Goal: Task Accomplishment & Management: Manage account settings

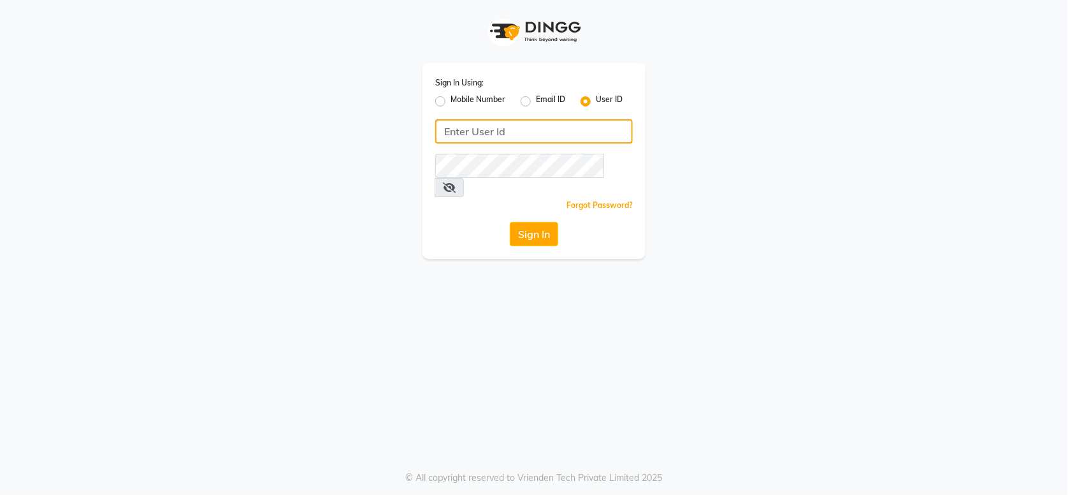
type input "7499539835"
click at [451, 102] on label "Mobile Number" at bounding box center [478, 101] width 55 height 15
click at [451, 102] on input "Mobile Number" at bounding box center [455, 98] width 8 height 8
radio input "true"
radio input "false"
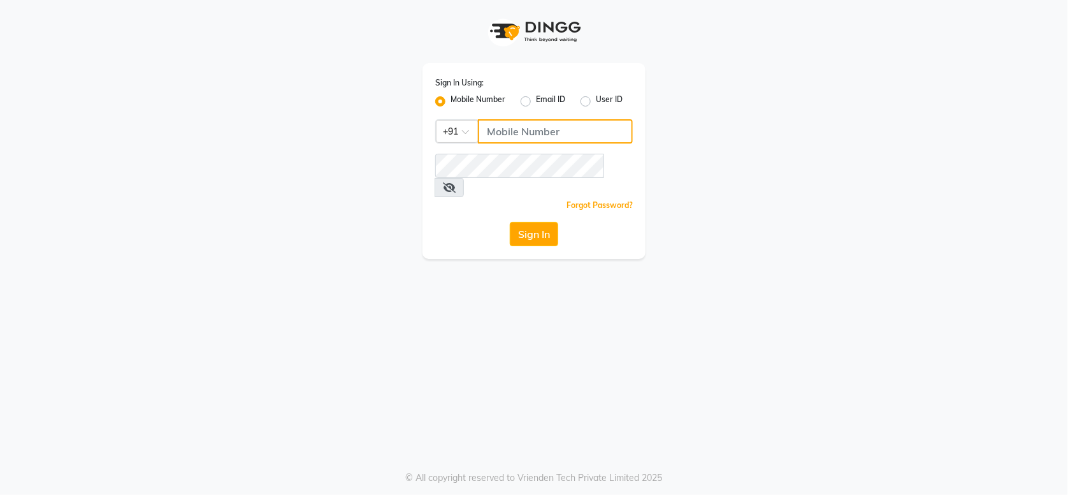
drag, startPoint x: 546, startPoint y: 136, endPoint x: 553, endPoint y: 141, distance: 8.7
click at [546, 136] on input "Username" at bounding box center [555, 131] width 155 height 24
type input "7499539835"
click at [537, 222] on button "Sign In" at bounding box center [534, 234] width 48 height 24
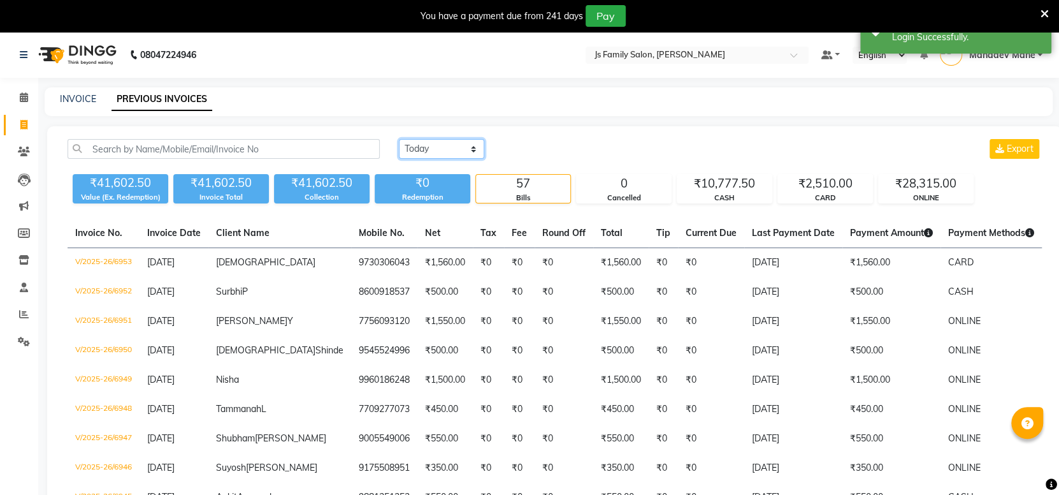
click at [455, 148] on select "Today Yesterday Custom Range" at bounding box center [441, 149] width 85 height 20
click at [441, 154] on select "Today Yesterday Custom Range" at bounding box center [441, 149] width 85 height 20
click at [399, 139] on select "Today Yesterday Custom Range" at bounding box center [441, 149] width 85 height 20
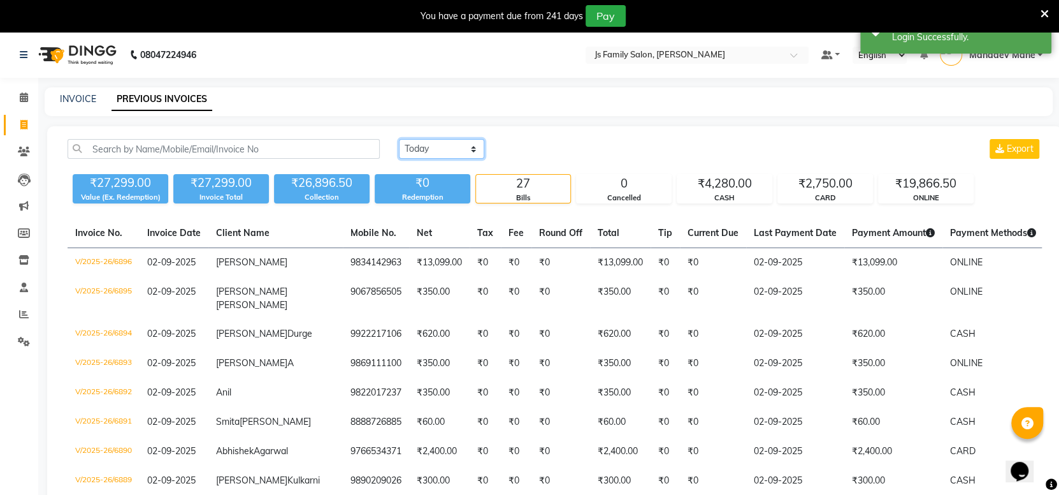
click at [461, 146] on select "Today Yesterday Custom Range" at bounding box center [441, 149] width 85 height 20
click at [399, 139] on select "Today Yesterday Custom Range" at bounding box center [441, 149] width 85 height 20
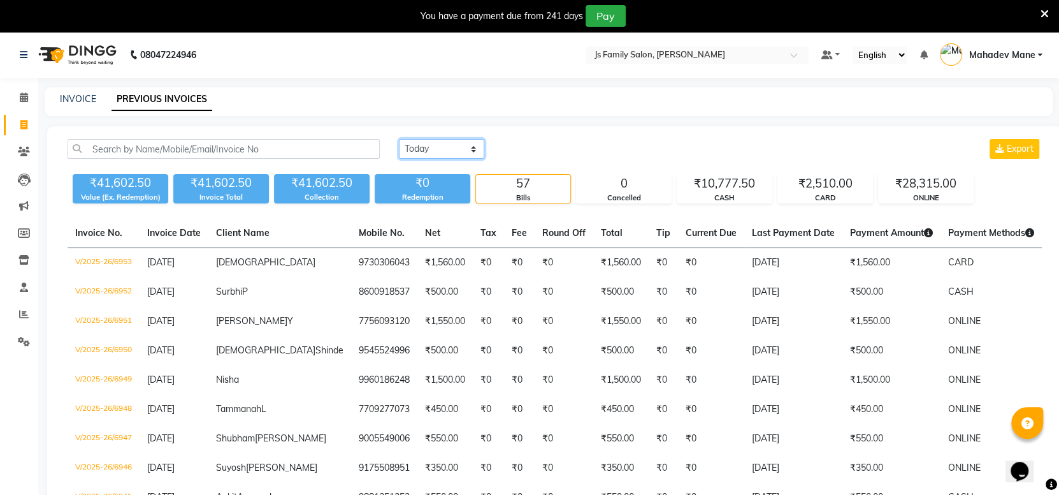
click at [473, 150] on select "Today Yesterday Custom Range" at bounding box center [441, 149] width 85 height 20
select select "range"
click at [399, 139] on select "Today Yesterday Custom Range" at bounding box center [441, 149] width 85 height 20
click at [555, 149] on input "03-09-2025" at bounding box center [545, 149] width 89 height 18
select select "9"
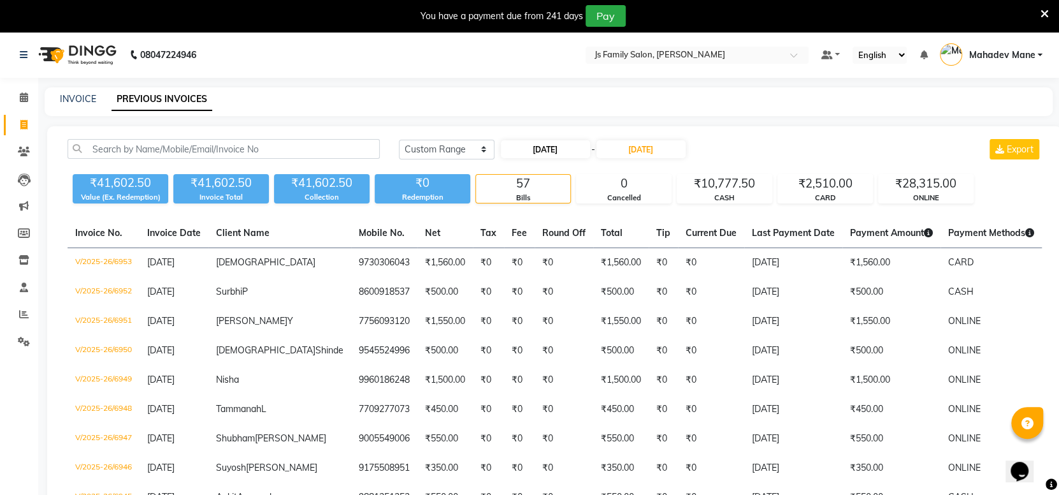
select select "2025"
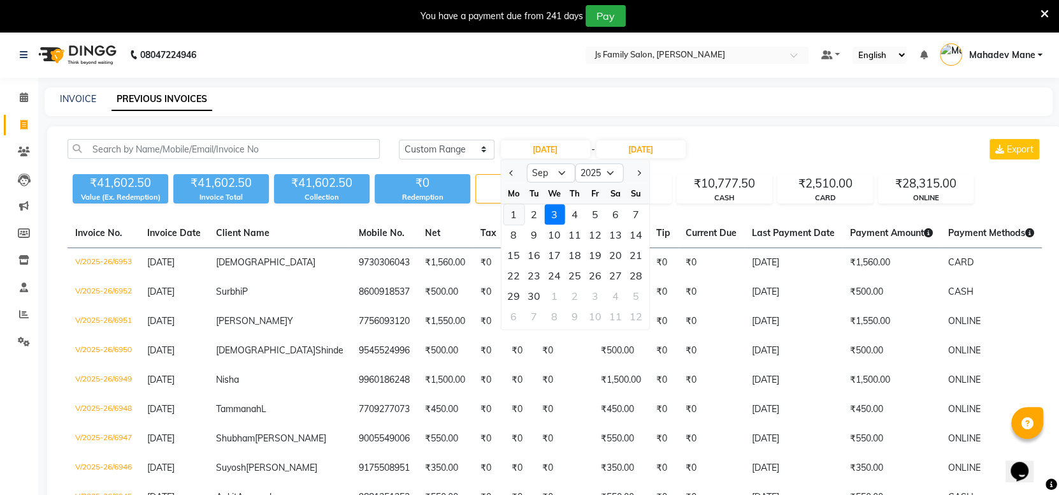
click at [510, 211] on div "1" at bounding box center [514, 214] width 20 height 20
type input "01-09-2025"
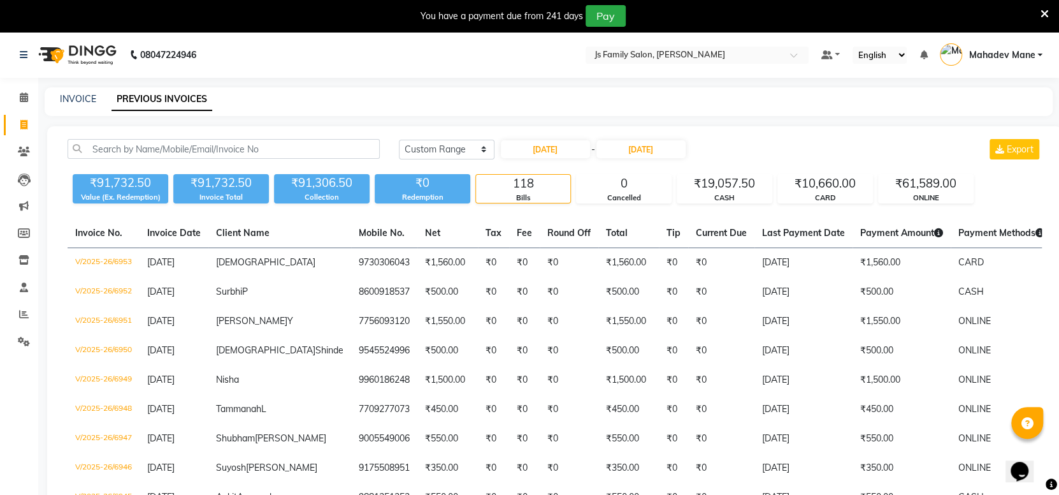
click at [472, 112] on div "INVOICE PREVIOUS INVOICES" at bounding box center [549, 101] width 1008 height 29
click at [995, 54] on span "Mahadev Mane" at bounding box center [1002, 54] width 66 height 13
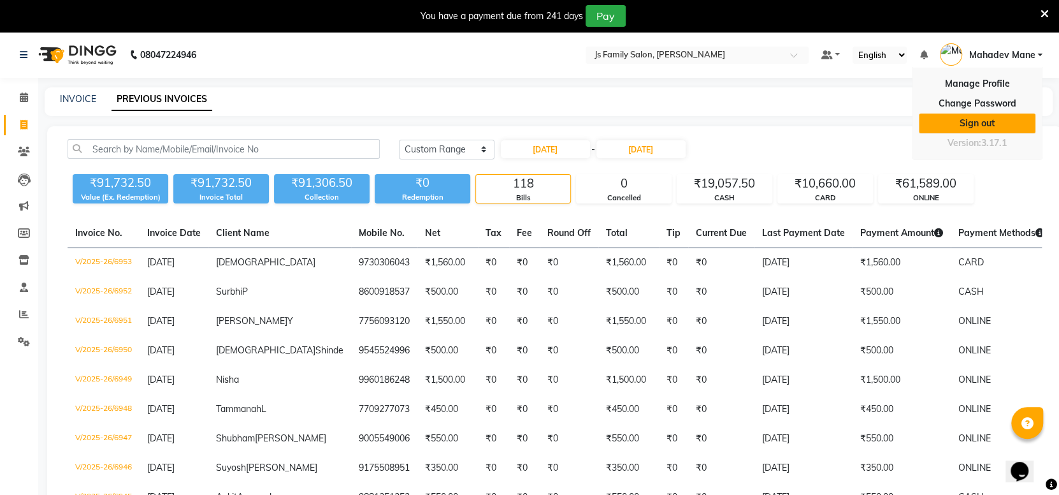
click at [983, 115] on link "Sign out" at bounding box center [977, 123] width 117 height 20
